Goal: Information Seeking & Learning: Learn about a topic

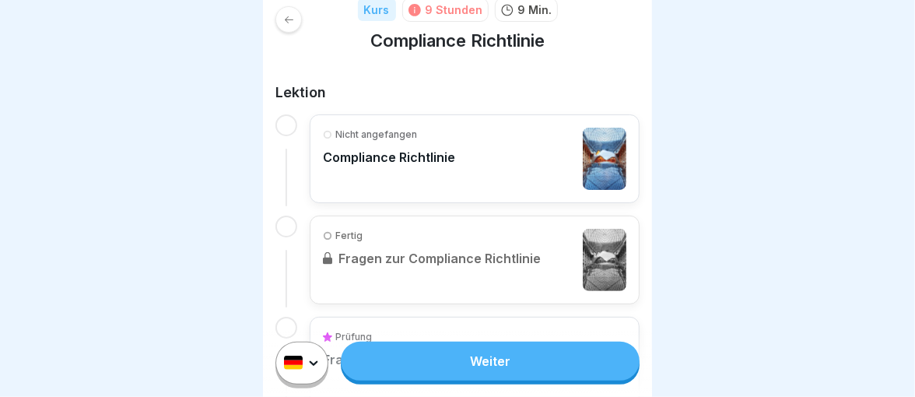
scroll to position [233, 0]
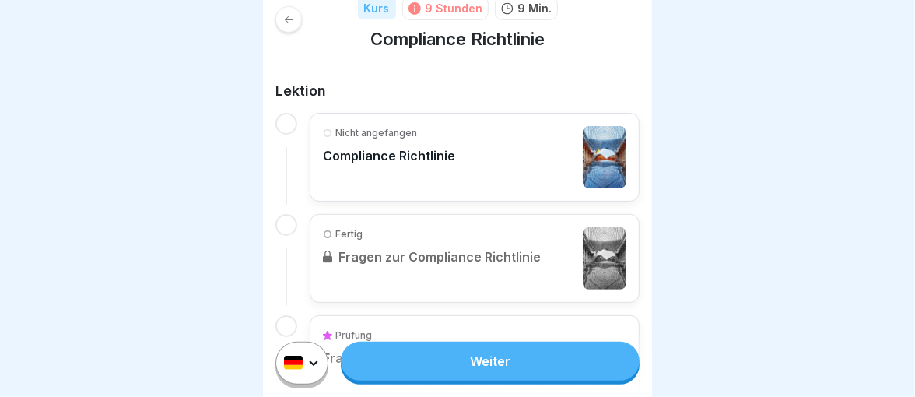
click at [327, 132] on icon at bounding box center [327, 132] width 9 height 9
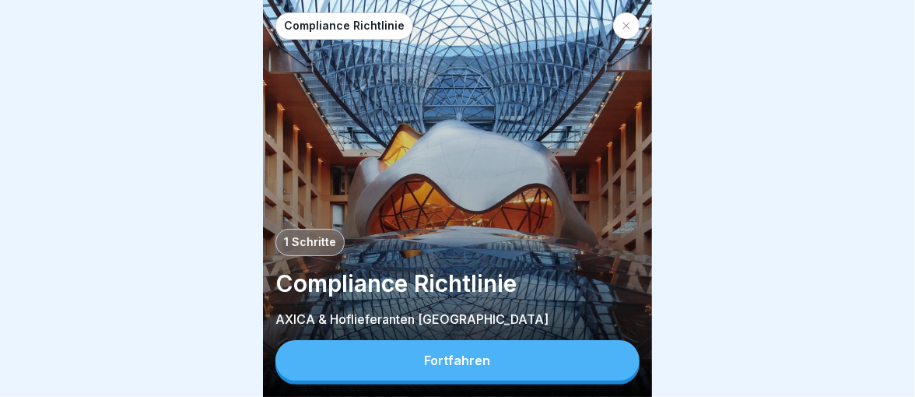
click at [463, 367] on div "Fortfahren" at bounding box center [458, 360] width 66 height 14
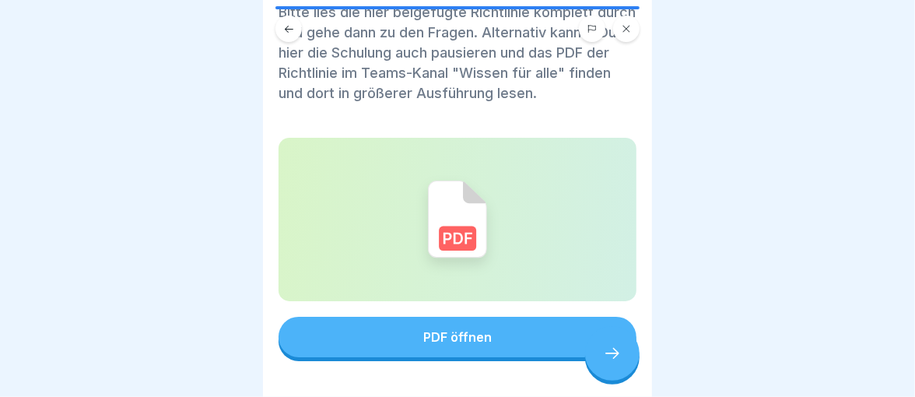
scroll to position [99, 0]
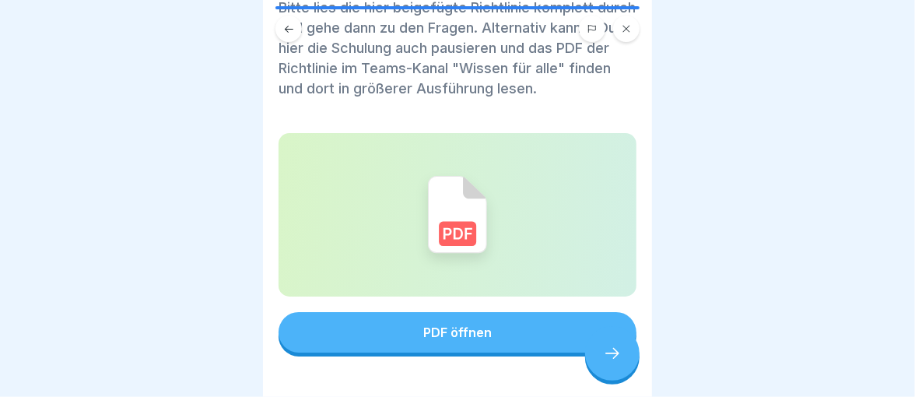
click at [447, 331] on div "PDF öffnen" at bounding box center [457, 332] width 68 height 14
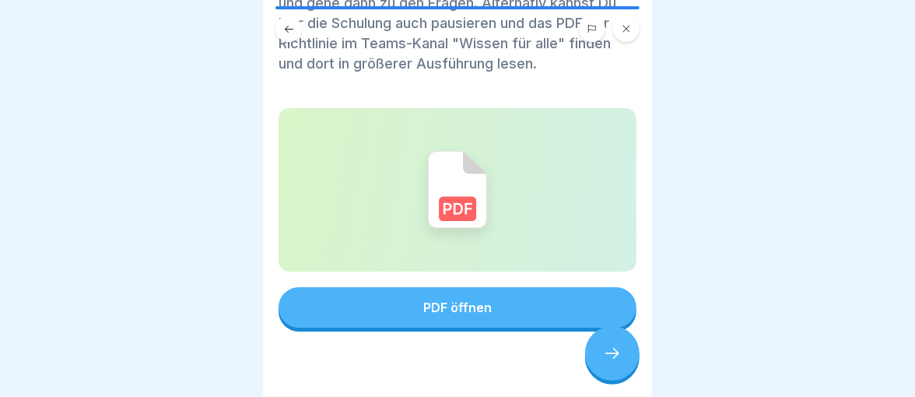
scroll to position [152, 0]
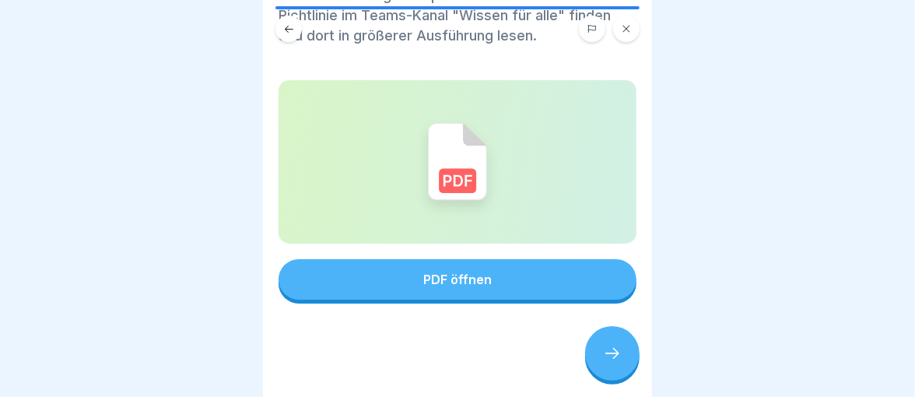
click at [614, 362] on icon at bounding box center [612, 353] width 19 height 19
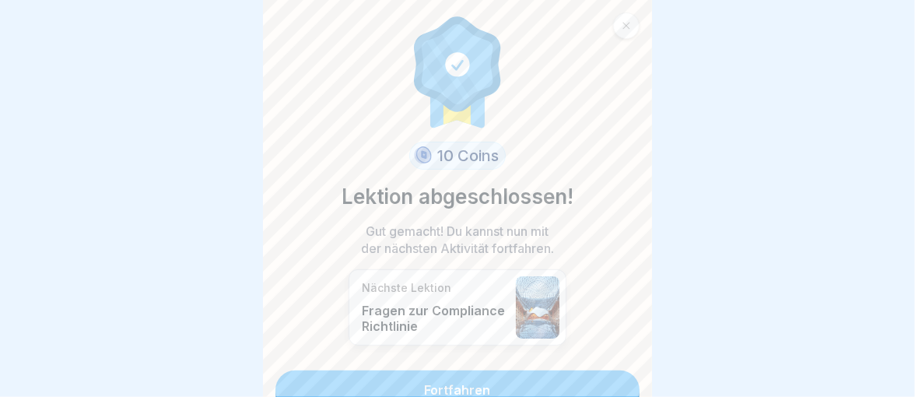
click at [436, 385] on link "Fortfahren" at bounding box center [457, 389] width 364 height 39
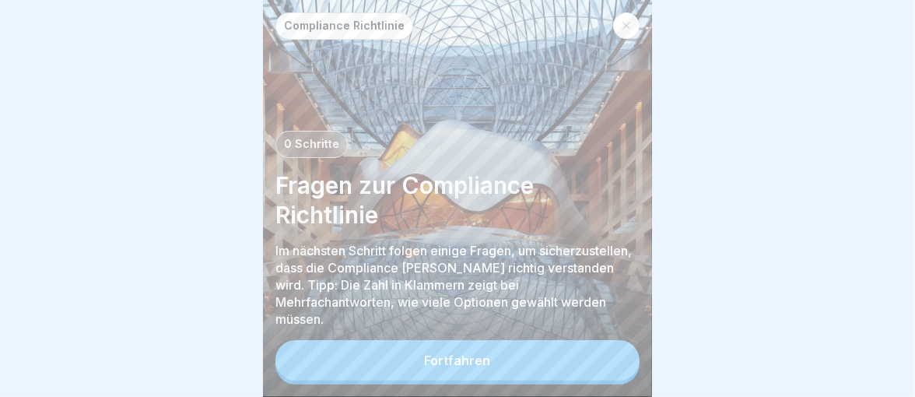
click at [459, 367] on div "Fortfahren" at bounding box center [458, 360] width 66 height 14
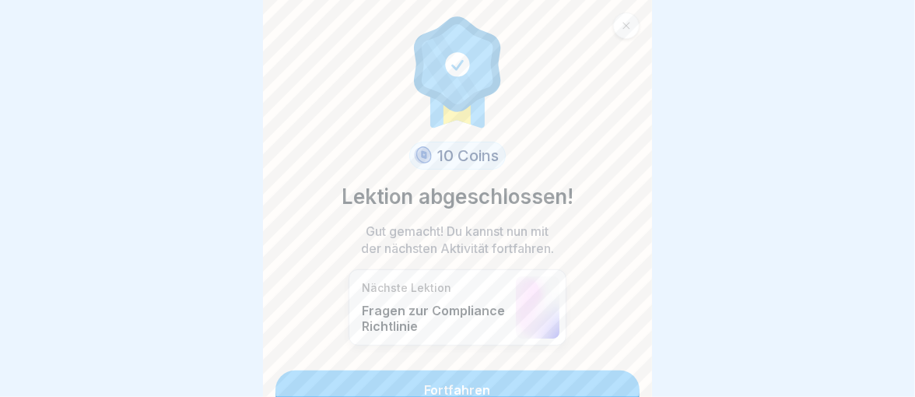
click at [456, 386] on link "Fortfahren" at bounding box center [457, 389] width 364 height 39
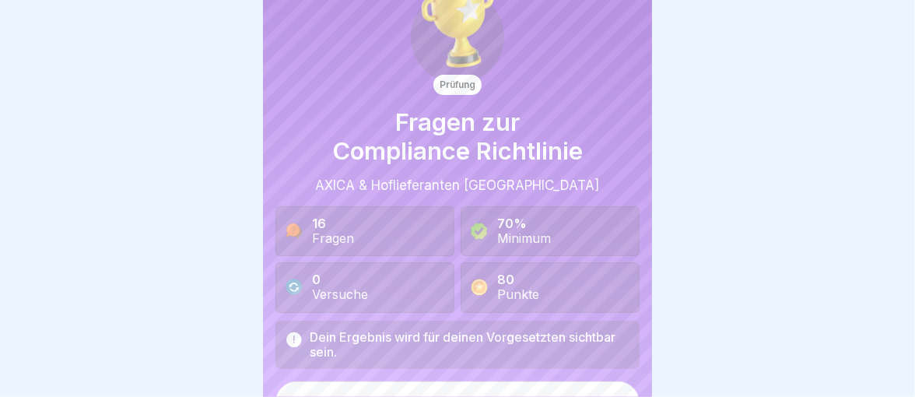
scroll to position [72, 0]
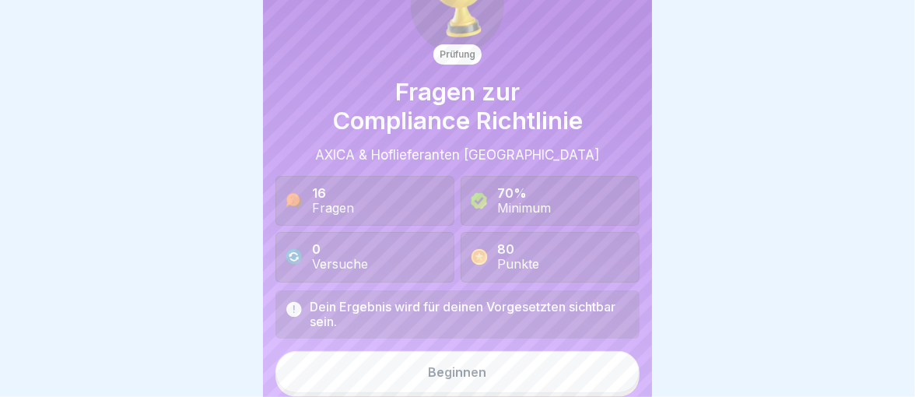
click at [351, 204] on div "Fragen" at bounding box center [333, 208] width 42 height 15
click at [296, 202] on icon at bounding box center [292, 199] width 13 height 13
click at [459, 368] on div "Beginnen" at bounding box center [458, 372] width 58 height 14
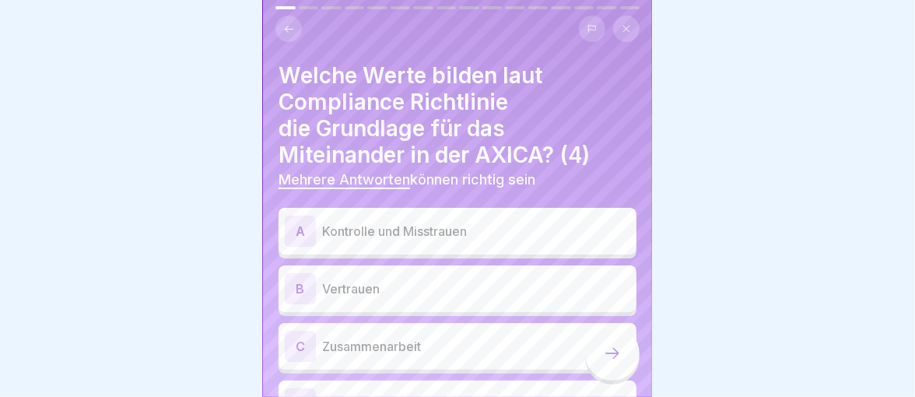
click at [441, 226] on p "Kontrolle und Misstrauen" at bounding box center [476, 231] width 308 height 19
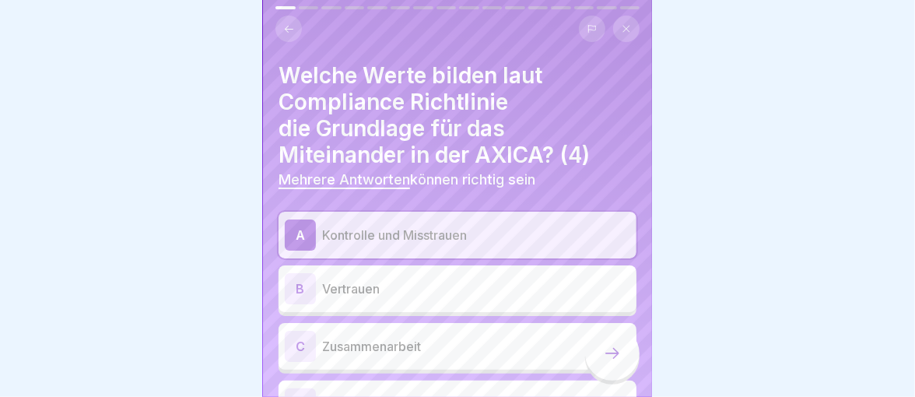
click at [454, 236] on p "Kontrolle und Misstrauen" at bounding box center [476, 235] width 308 height 19
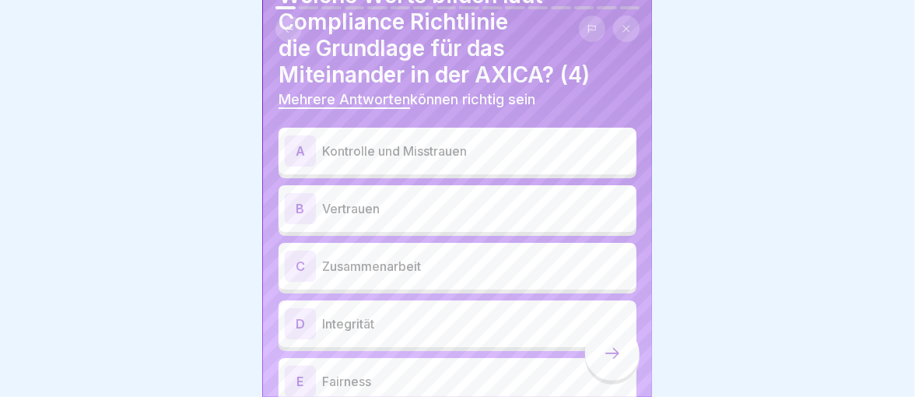
scroll to position [0, 0]
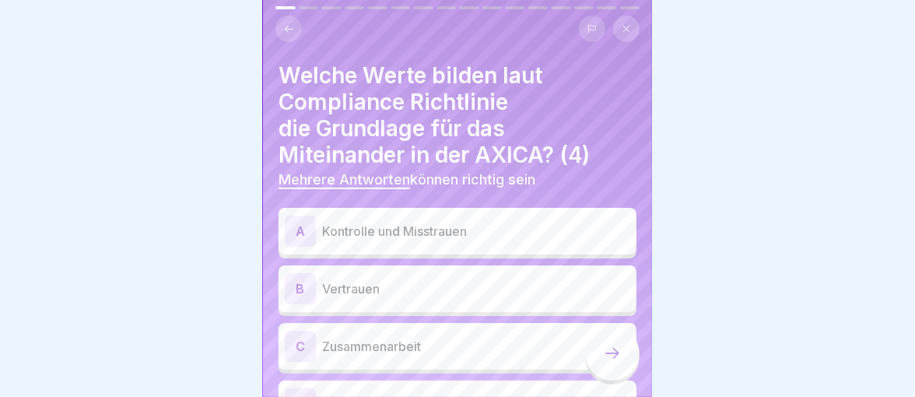
click at [352, 238] on p "Kontrolle und Misstrauen" at bounding box center [476, 231] width 308 height 19
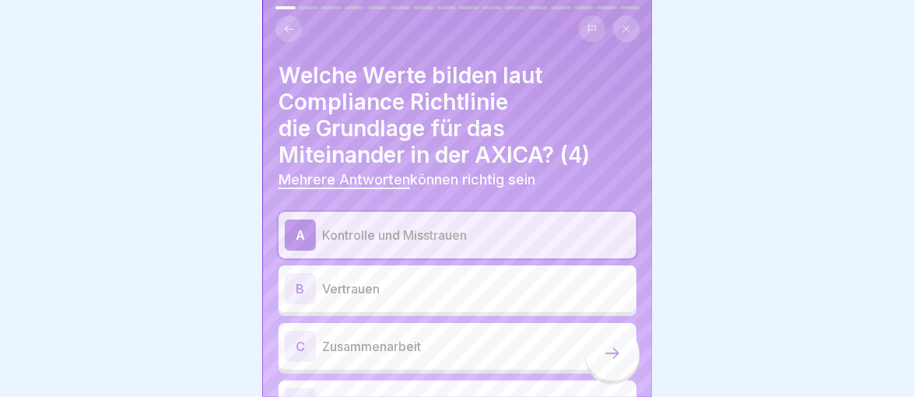
click at [306, 236] on div "A" at bounding box center [300, 234] width 31 height 31
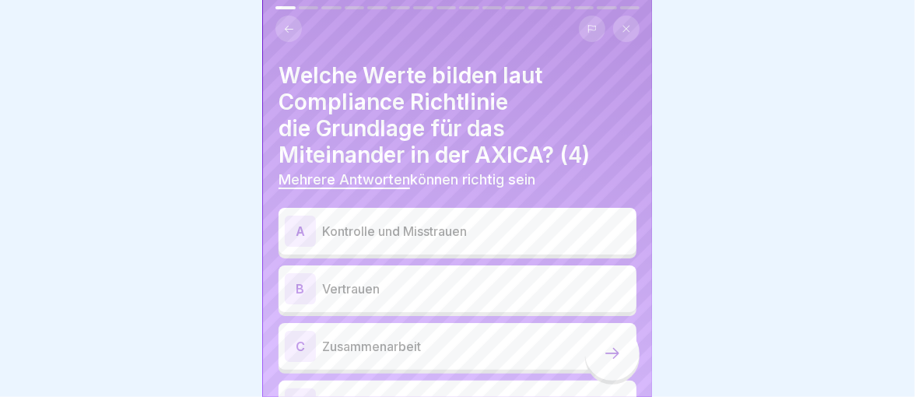
click at [391, 241] on div "A Kontrolle und Misstrauen" at bounding box center [457, 230] width 345 height 31
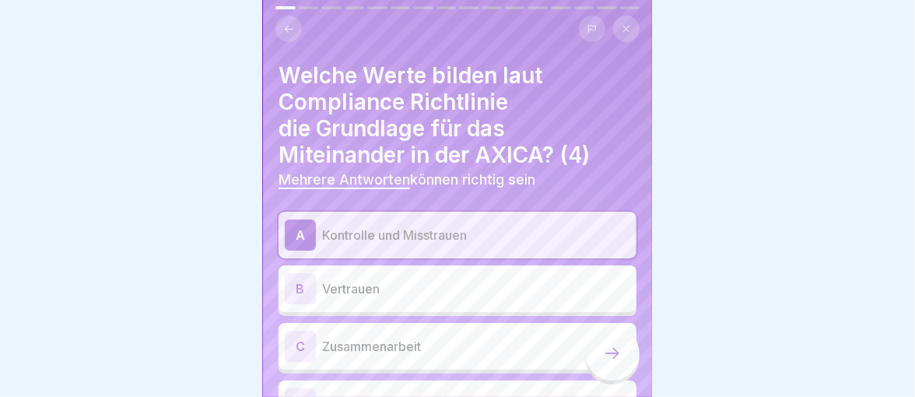
click at [391, 241] on p "Kontrolle und Misstrauen" at bounding box center [476, 235] width 308 height 19
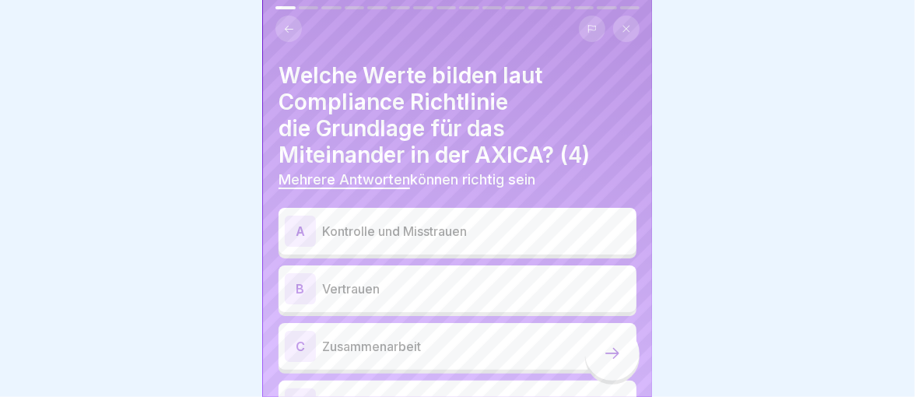
click at [359, 287] on p "Vertrauen" at bounding box center [476, 288] width 308 height 19
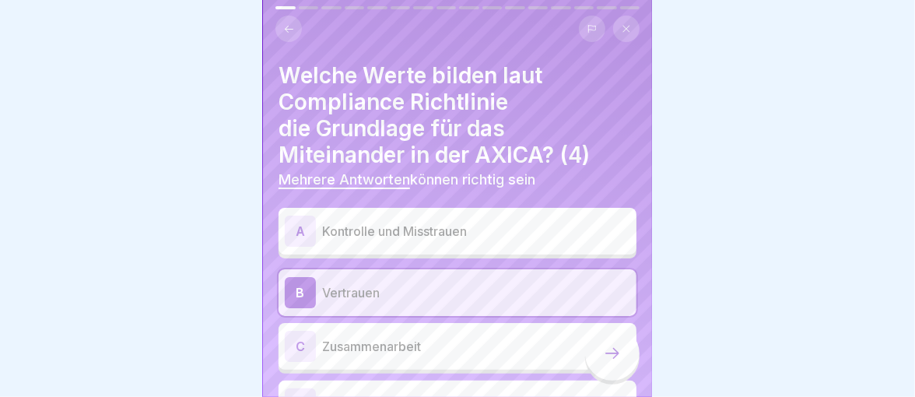
click at [359, 287] on p "Vertrauen" at bounding box center [476, 292] width 308 height 19
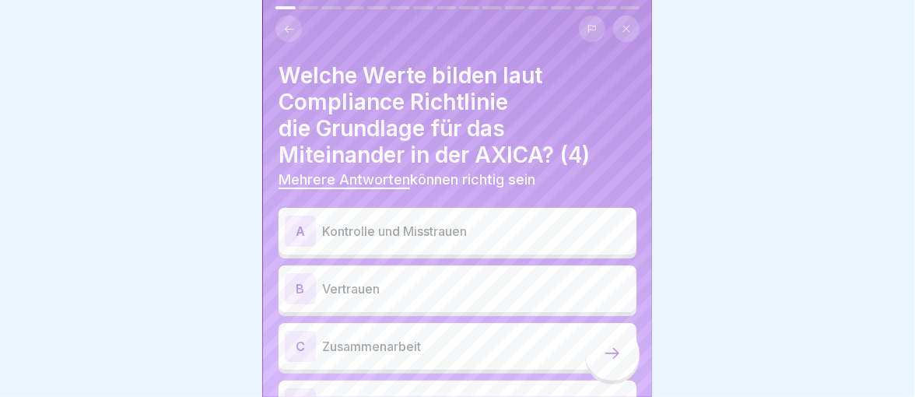
click at [359, 287] on p "Vertrauen" at bounding box center [476, 288] width 308 height 19
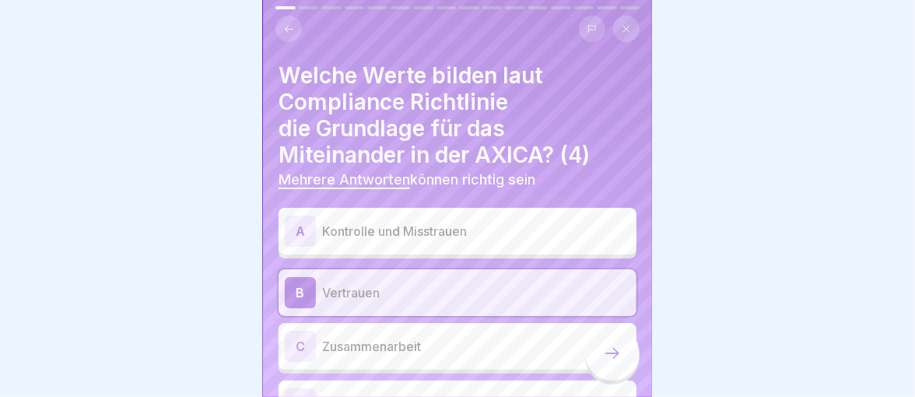
scroll to position [65, 0]
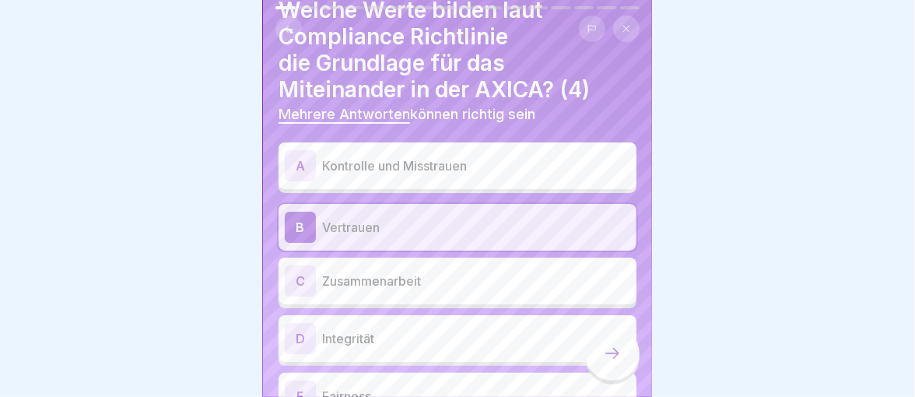
click at [656, 201] on div at bounding box center [457, 198] width 915 height 397
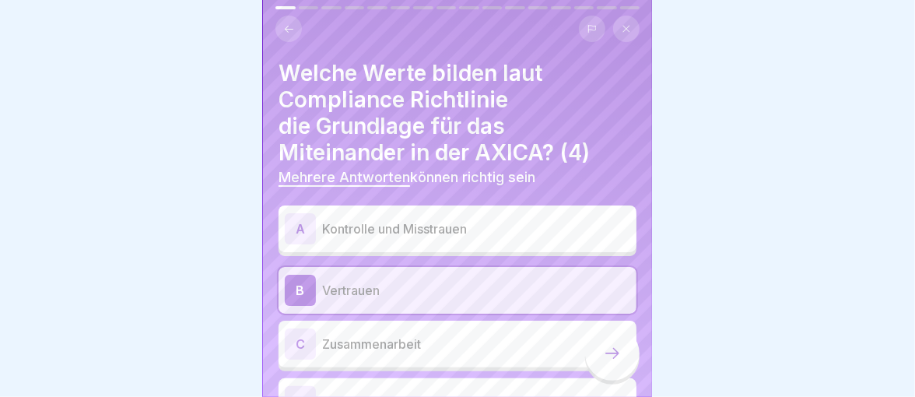
scroll to position [0, 0]
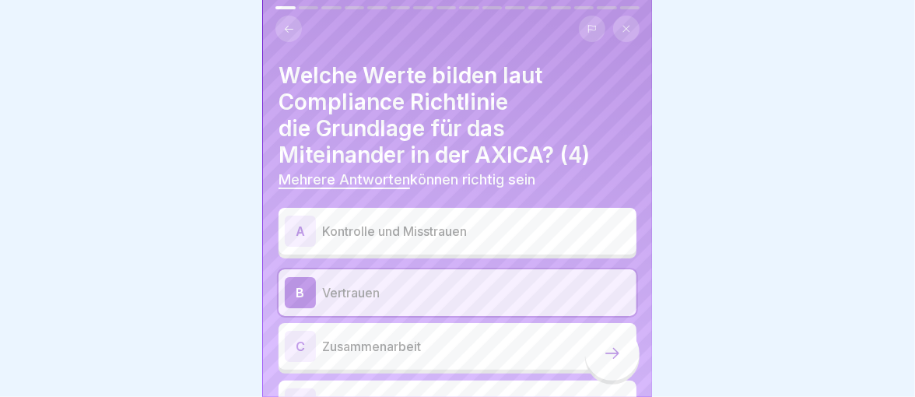
click at [394, 235] on p "Kontrolle und Misstrauen" at bounding box center [476, 231] width 308 height 19
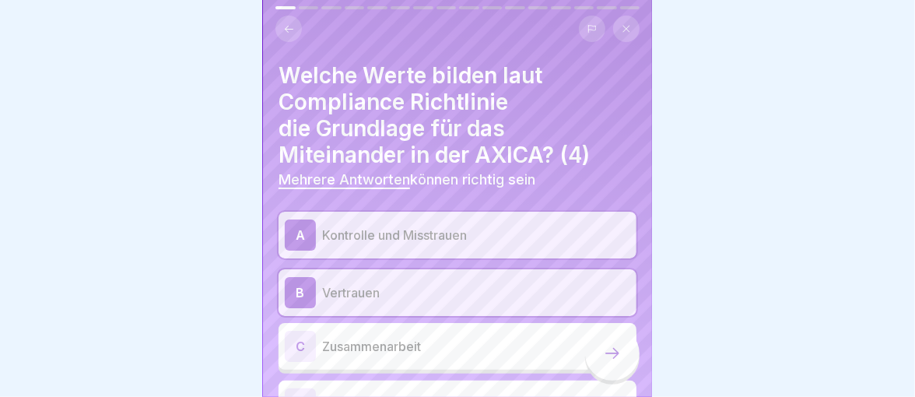
click at [881, 281] on div at bounding box center [457, 198] width 915 height 397
click at [347, 236] on p "Kontrolle und Misstrauen" at bounding box center [476, 235] width 308 height 19
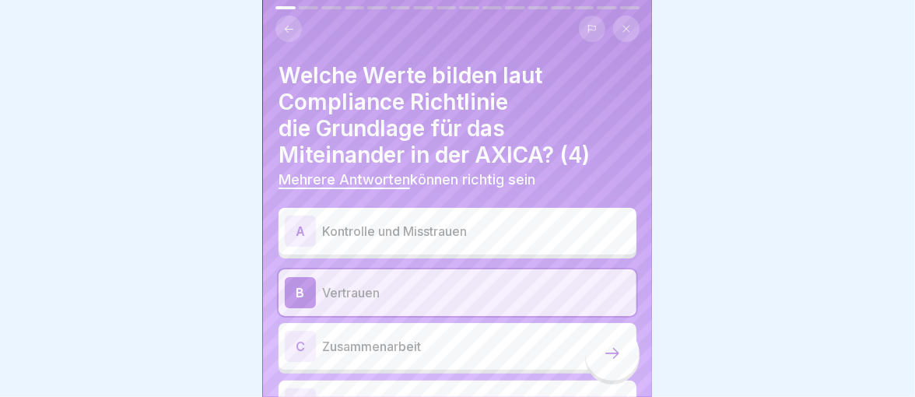
click at [347, 236] on p "Kontrolle und Misstrauen" at bounding box center [476, 231] width 308 height 19
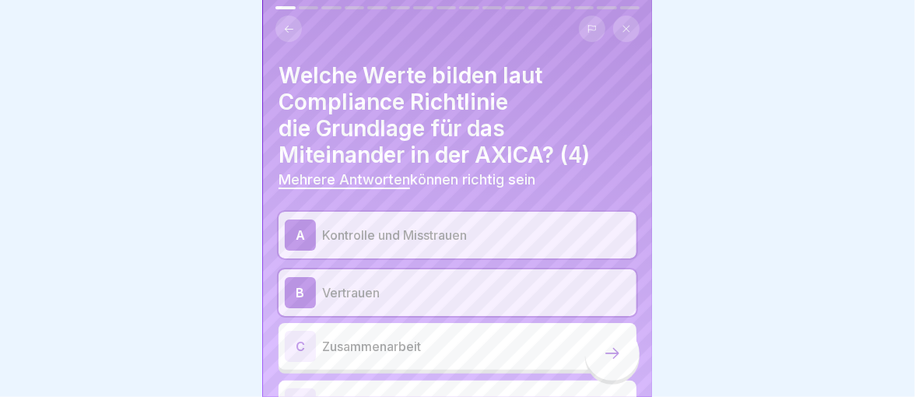
click at [347, 236] on p "Kontrolle und Misstrauen" at bounding box center [476, 235] width 308 height 19
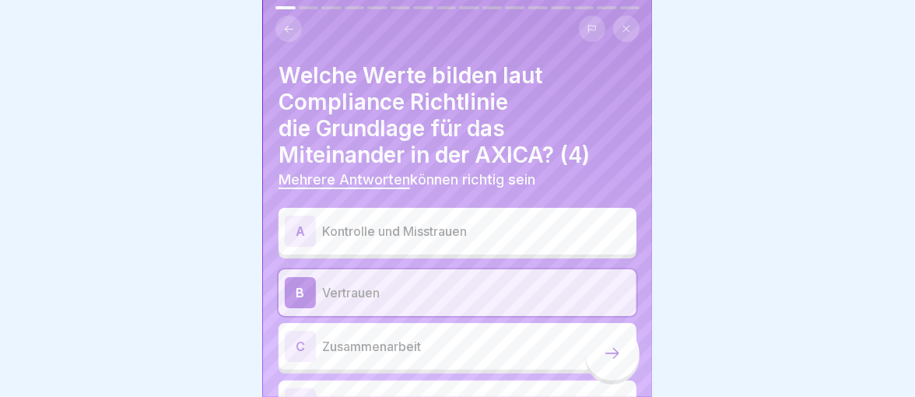
click at [627, 27] on icon at bounding box center [626, 29] width 7 height 7
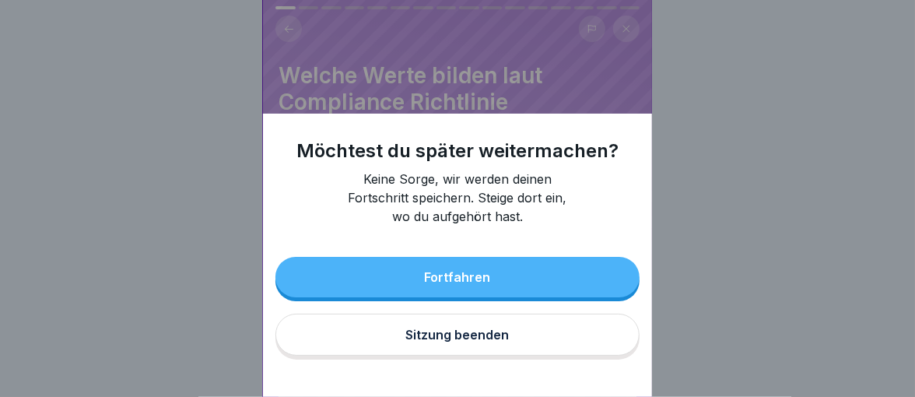
click at [464, 284] on div "Fortfahren" at bounding box center [458, 277] width 66 height 14
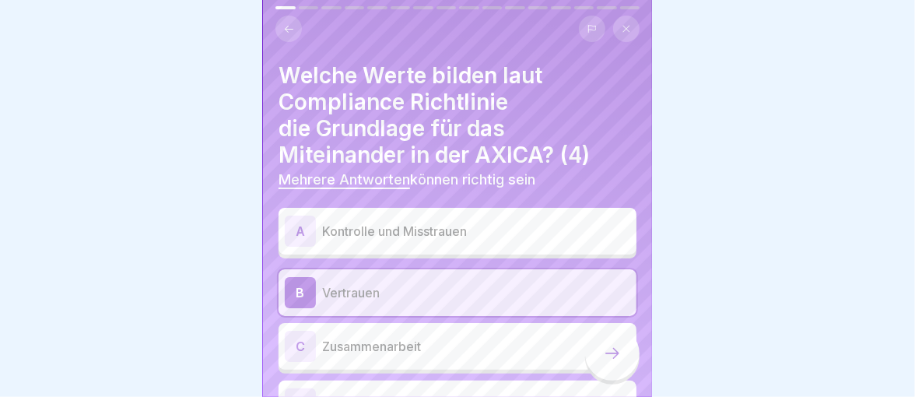
click at [322, 222] on p "Kontrolle und Misstrauen" at bounding box center [476, 231] width 308 height 19
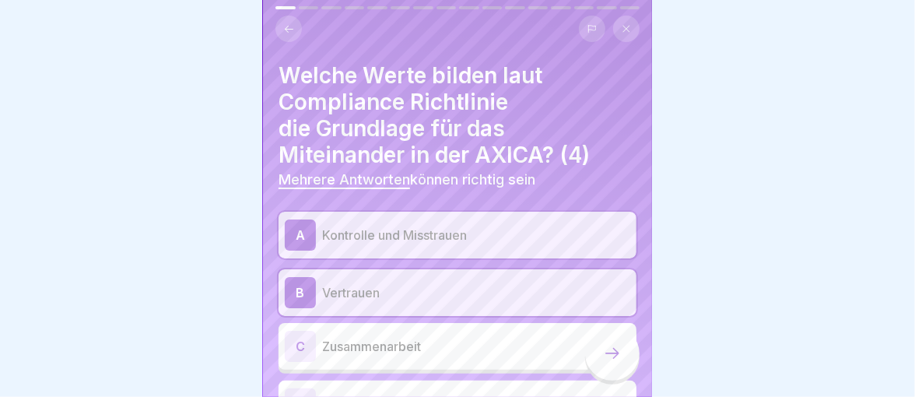
click at [321, 221] on div "A Kontrolle und Misstrauen" at bounding box center [457, 234] width 345 height 31
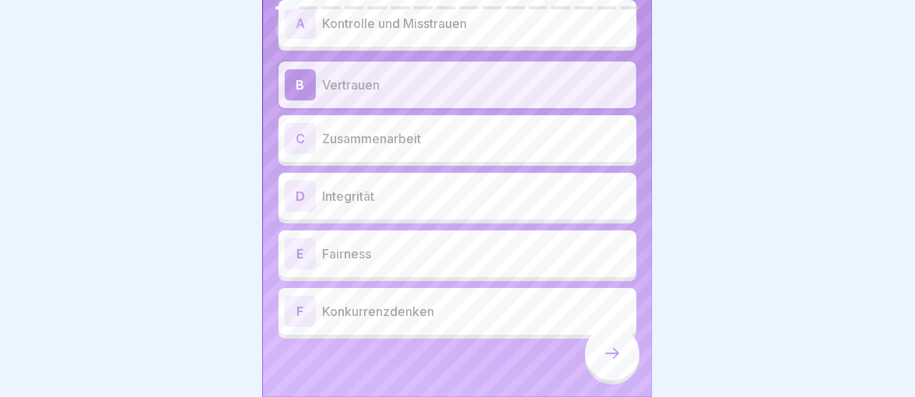
scroll to position [211, 0]
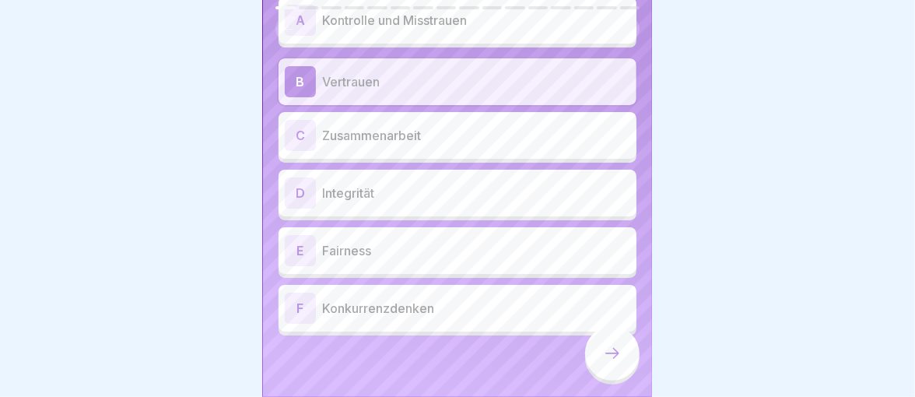
click at [351, 204] on div "D Integrität" at bounding box center [457, 192] width 345 height 31
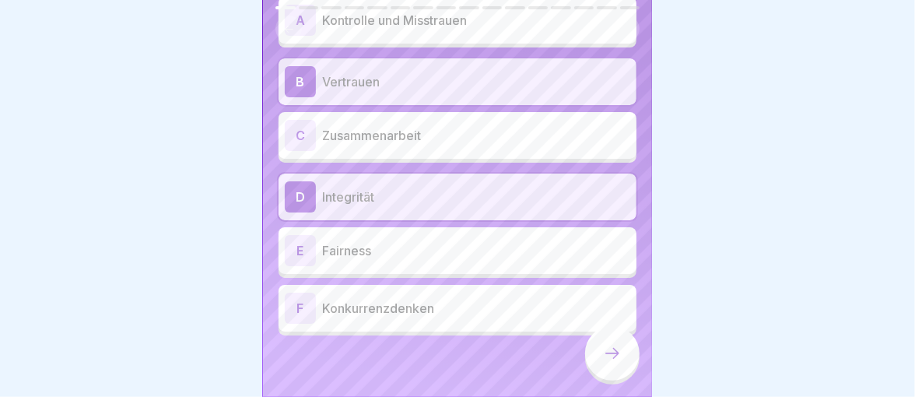
drag, startPoint x: 652, startPoint y: 347, endPoint x: 652, endPoint y: 129, distance: 217.8
click at [652, 129] on body "Prüfung Fragen zur Compliance Richtlinie AXICA & Hoflieferanten Berlin 16 Frage…" at bounding box center [457, 198] width 915 height 397
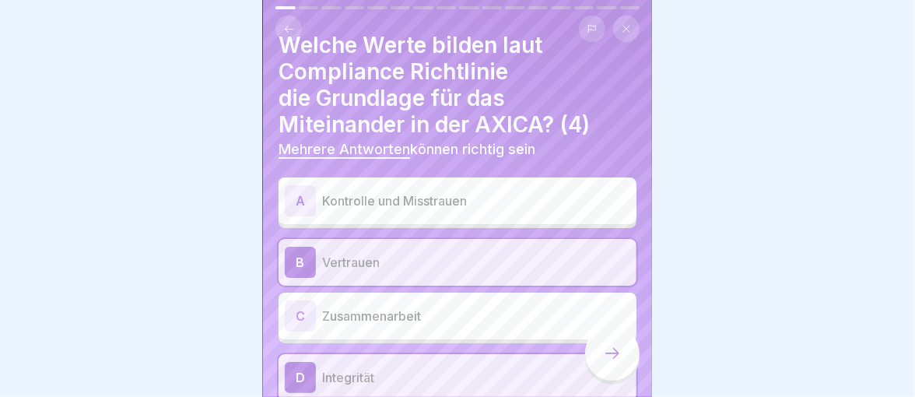
scroll to position [0, 0]
